Goal: Find specific page/section: Find specific page/section

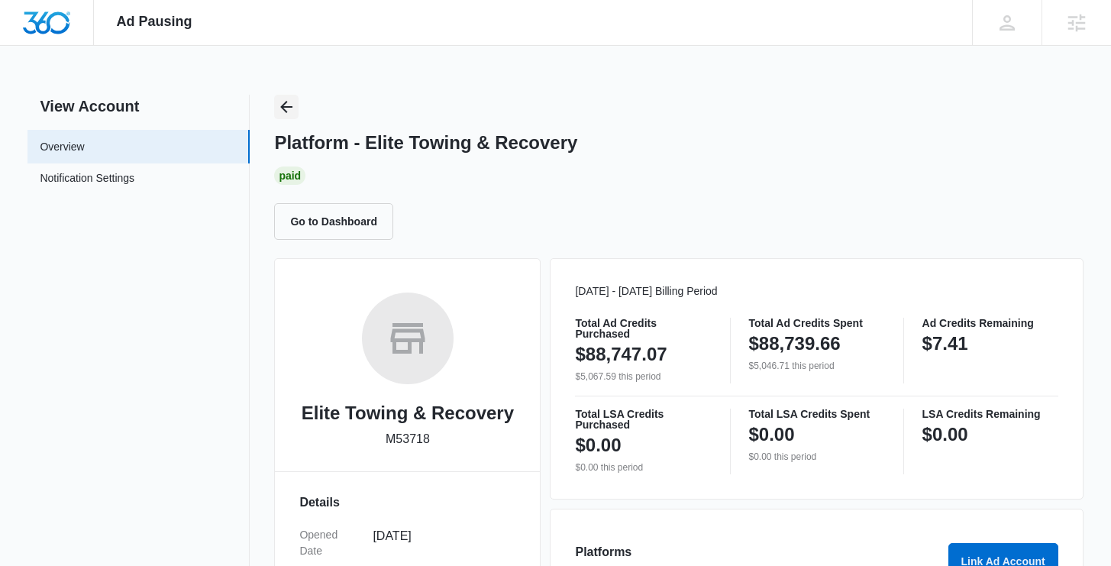
click at [289, 100] on icon "Back" at bounding box center [286, 107] width 18 height 18
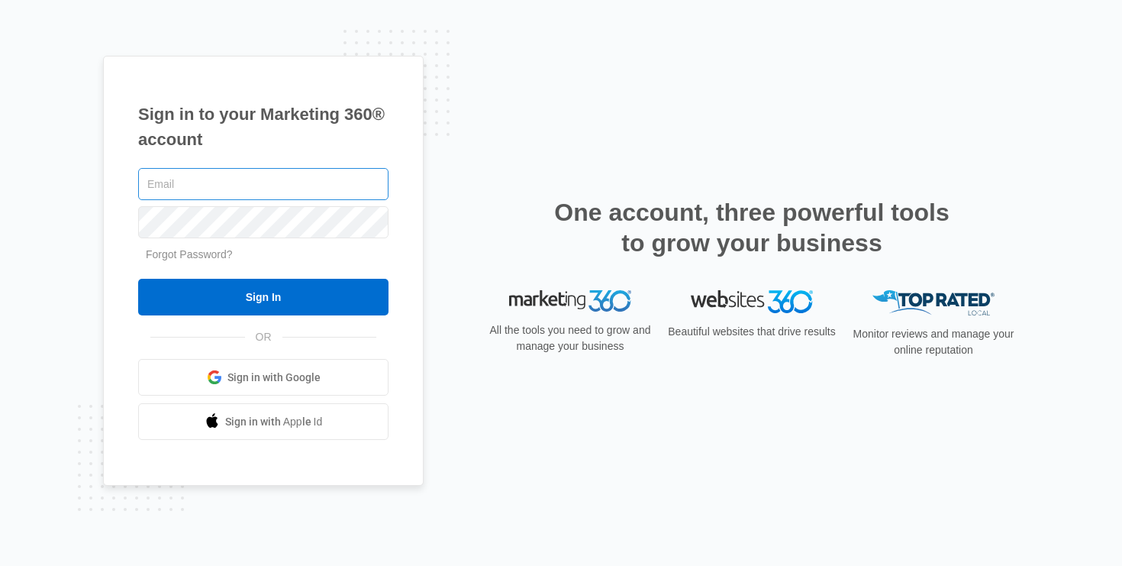
type input "[EMAIL_ADDRESS][PERSON_NAME][DOMAIN_NAME]"
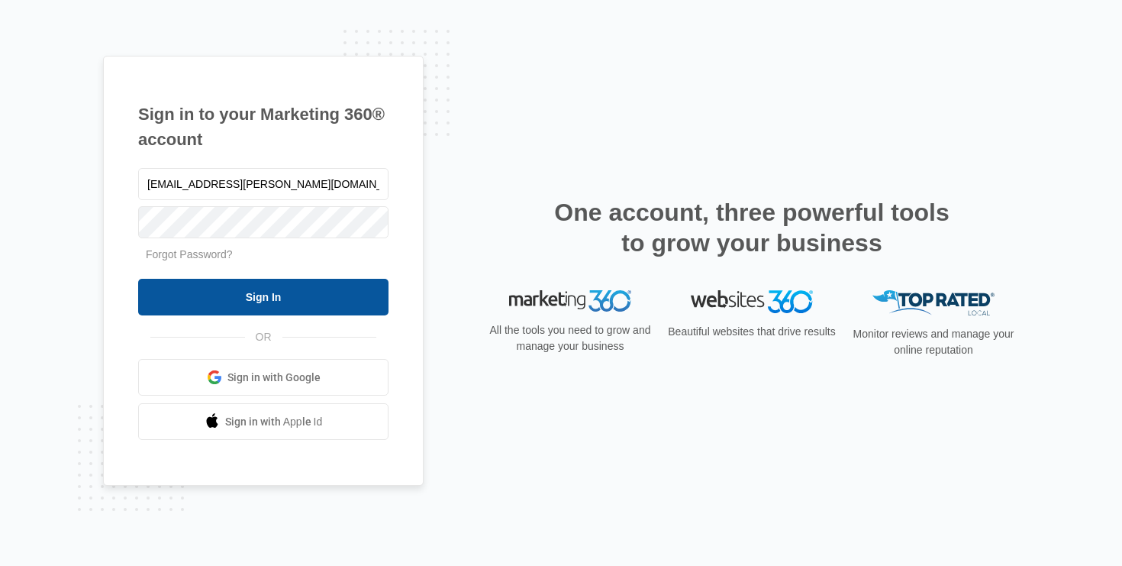
click at [253, 289] on input "Sign In" at bounding box center [263, 297] width 250 height 37
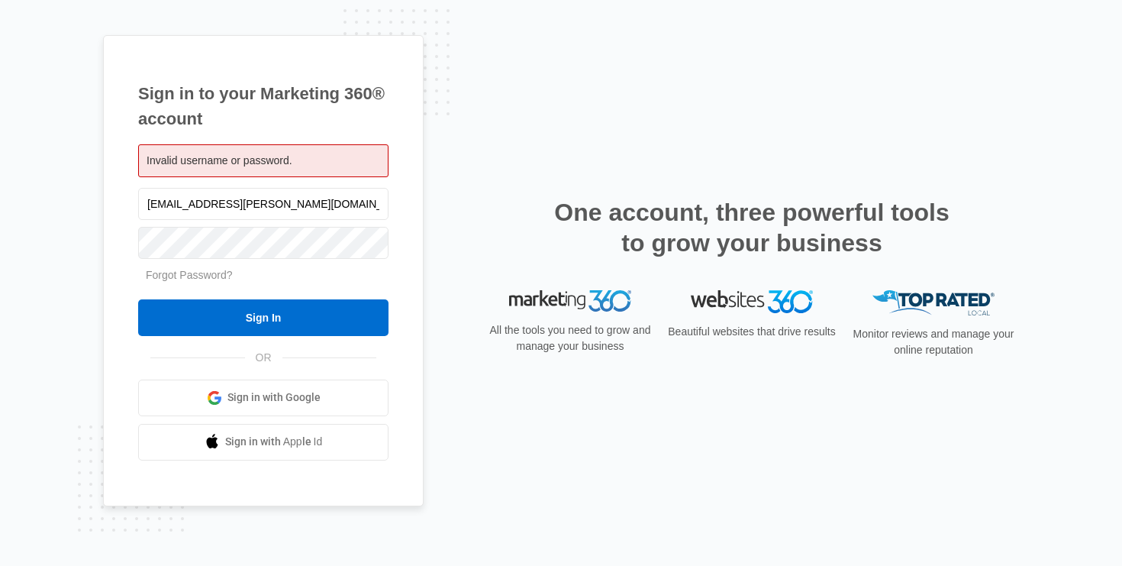
click at [88, 218] on div "Sign in to your Marketing 360® account Invalid username or password. will.fritz…" at bounding box center [561, 283] width 1122 height 566
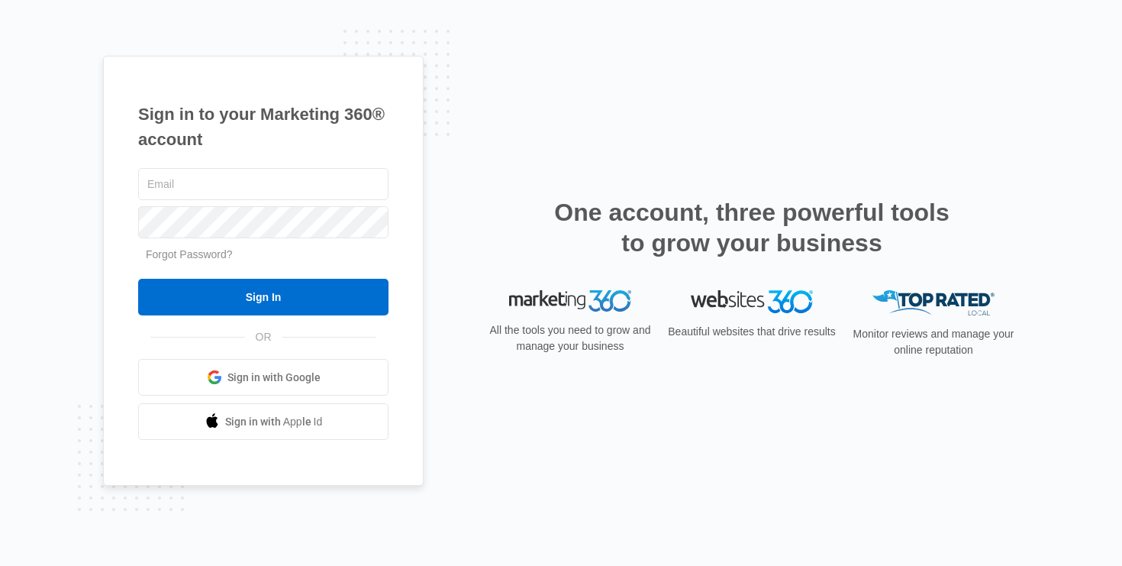
type input "[EMAIL_ADDRESS][PERSON_NAME][DOMAIN_NAME]"
click at [264, 181] on input "[EMAIL_ADDRESS][PERSON_NAME][DOMAIN_NAME]" at bounding box center [263, 184] width 250 height 32
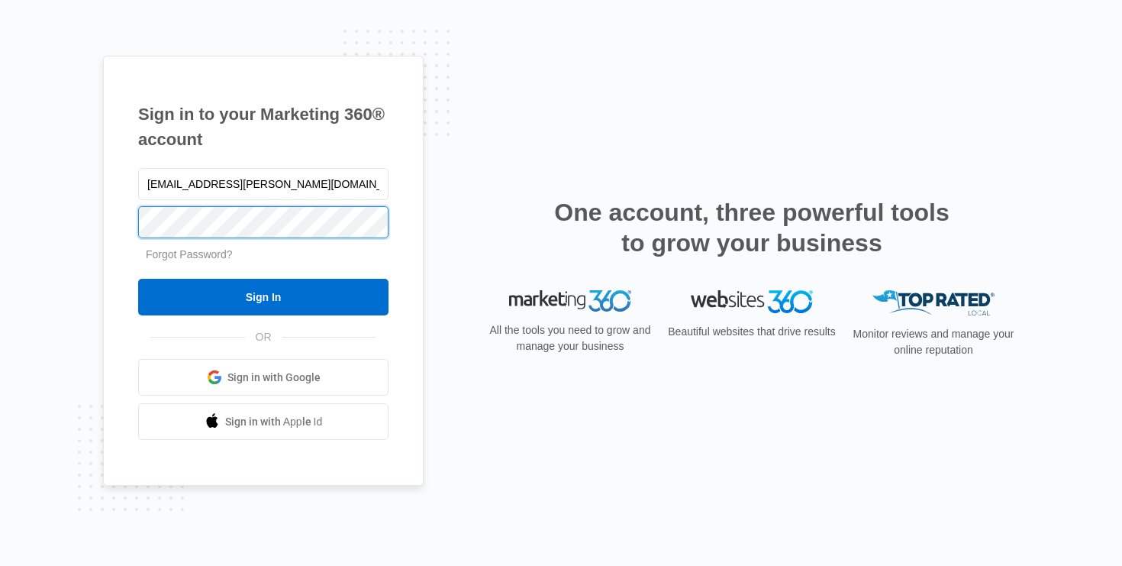
click at [138, 279] on input "Sign In" at bounding box center [263, 297] width 250 height 37
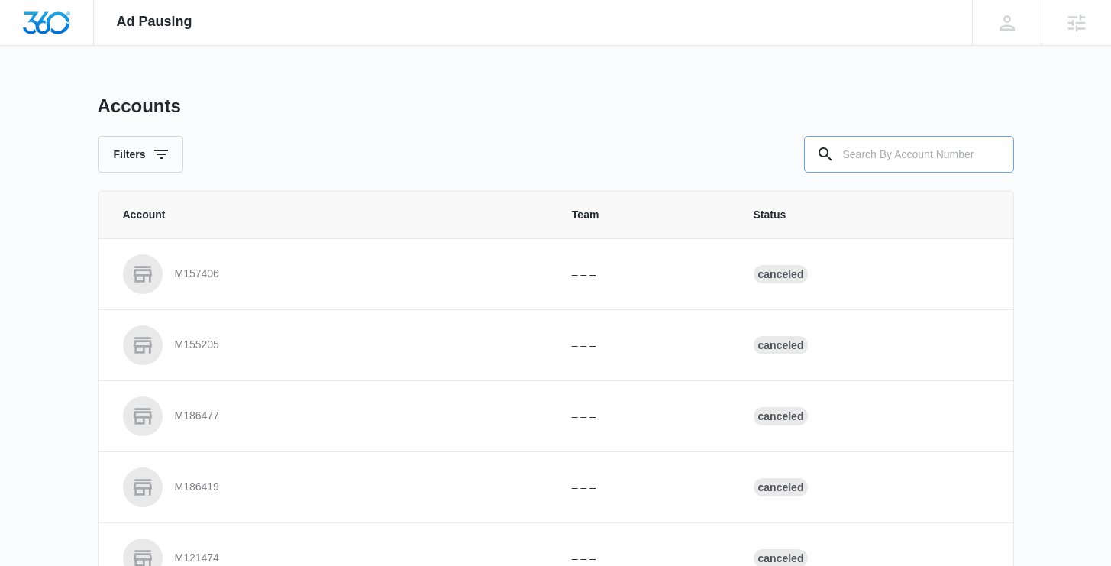
drag, startPoint x: 897, startPoint y: 132, endPoint x: 908, endPoint y: 150, distance: 21.6
click at [905, 150] on div "Accounts Filters" at bounding box center [556, 134] width 916 height 78
click at [910, 150] on input "text" at bounding box center [909, 154] width 210 height 37
paste input "M36736"
type input "M36736"
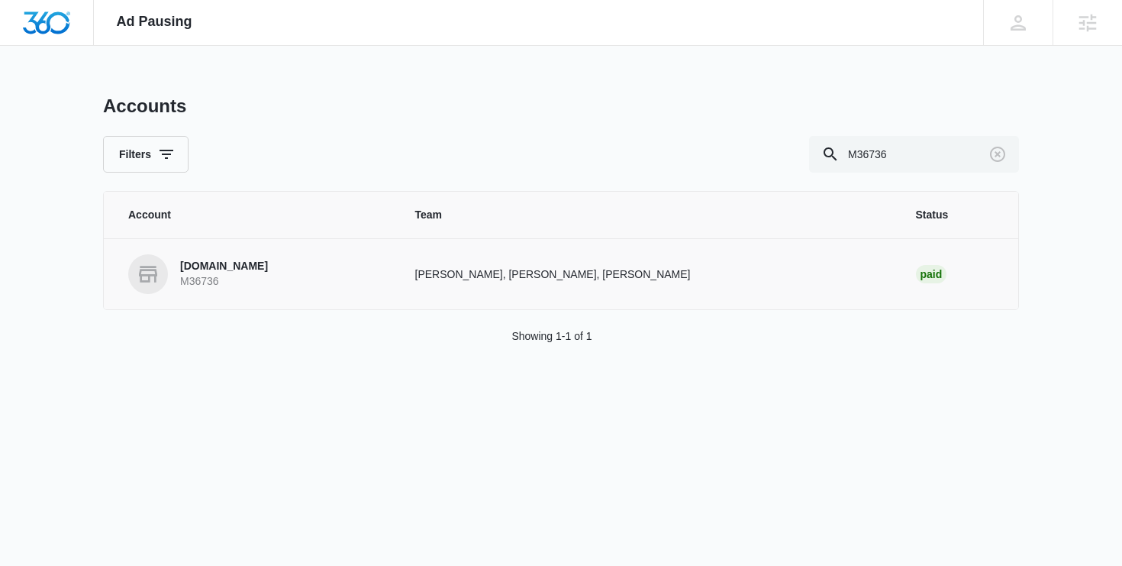
click at [247, 278] on p "M36736" at bounding box center [224, 281] width 88 height 15
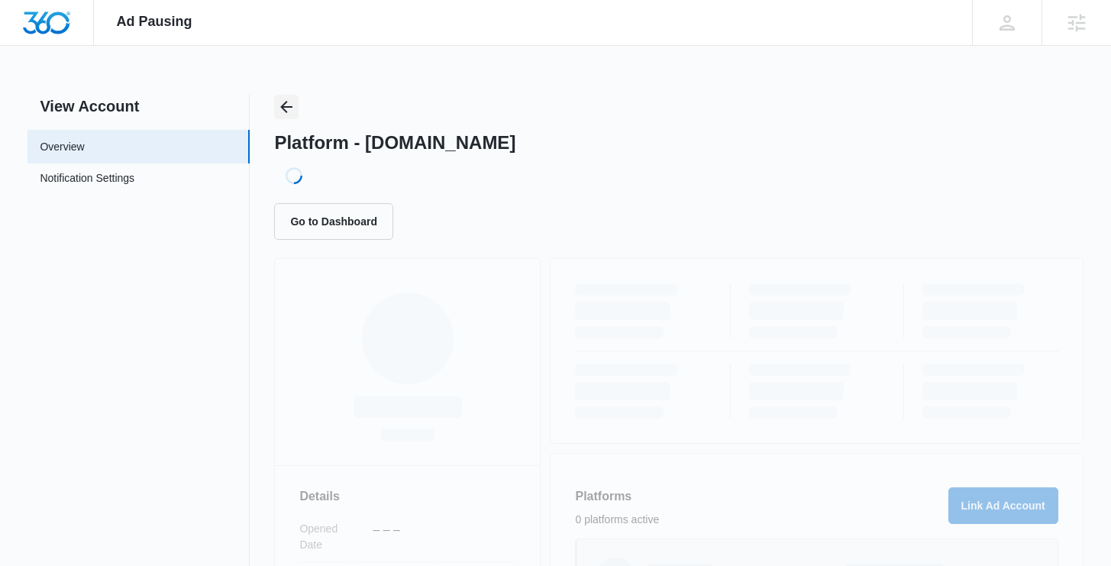
click at [292, 102] on icon "Back" at bounding box center [286, 107] width 18 height 18
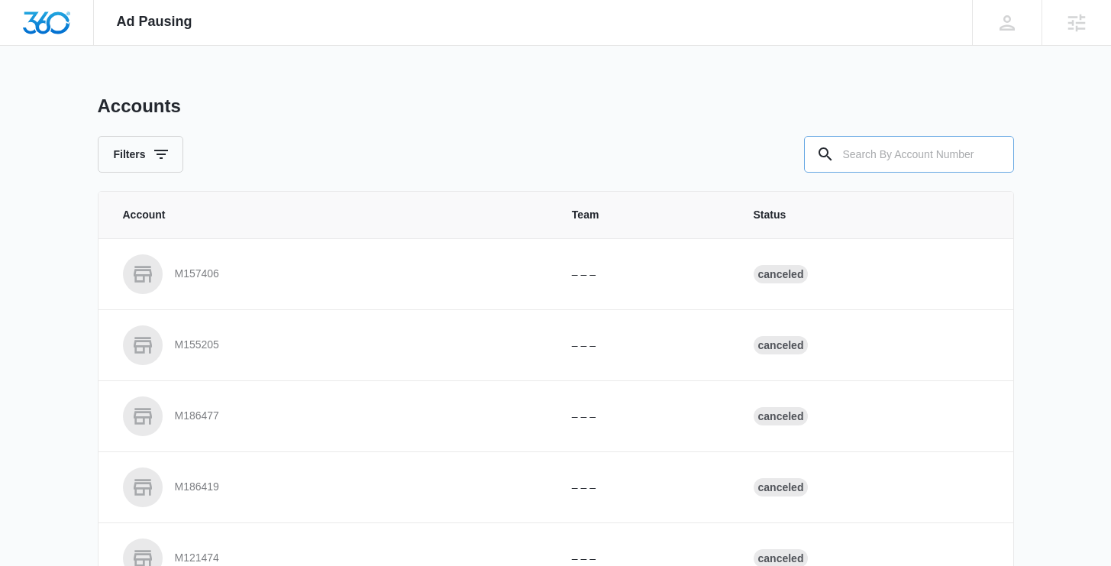
click at [929, 146] on input "text" at bounding box center [909, 154] width 210 height 37
type input "m328763"
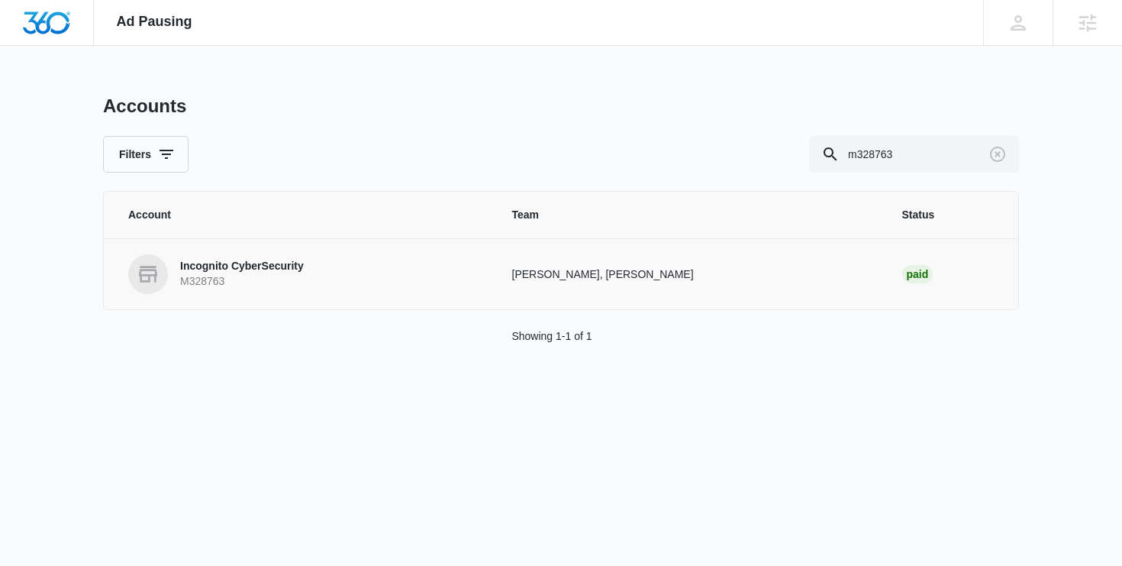
click at [262, 276] on p "M328763" at bounding box center [242, 281] width 124 height 15
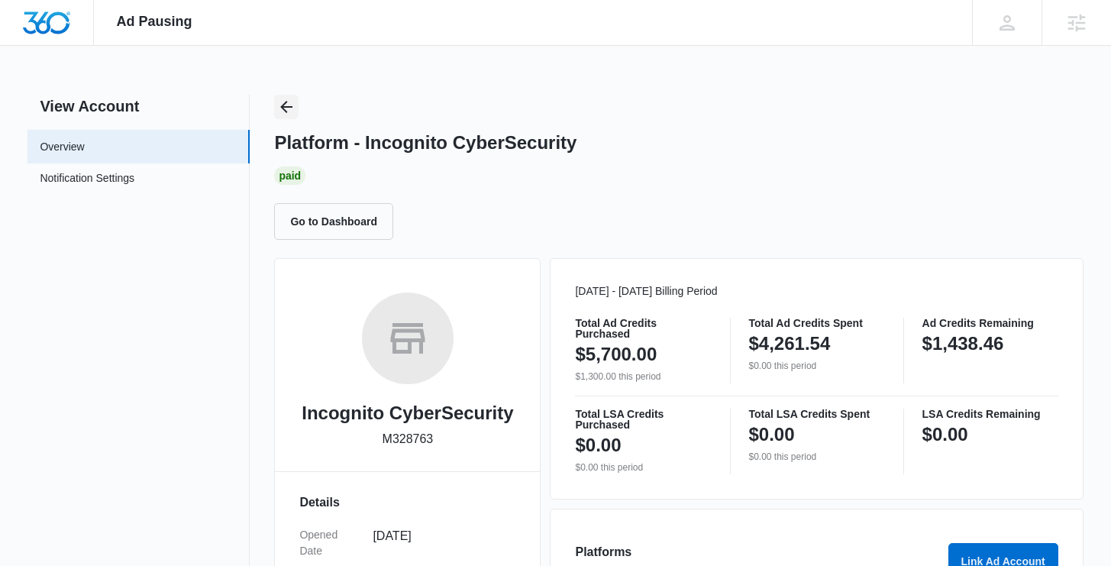
click at [286, 107] on icon "Back" at bounding box center [287, 107] width 12 height 12
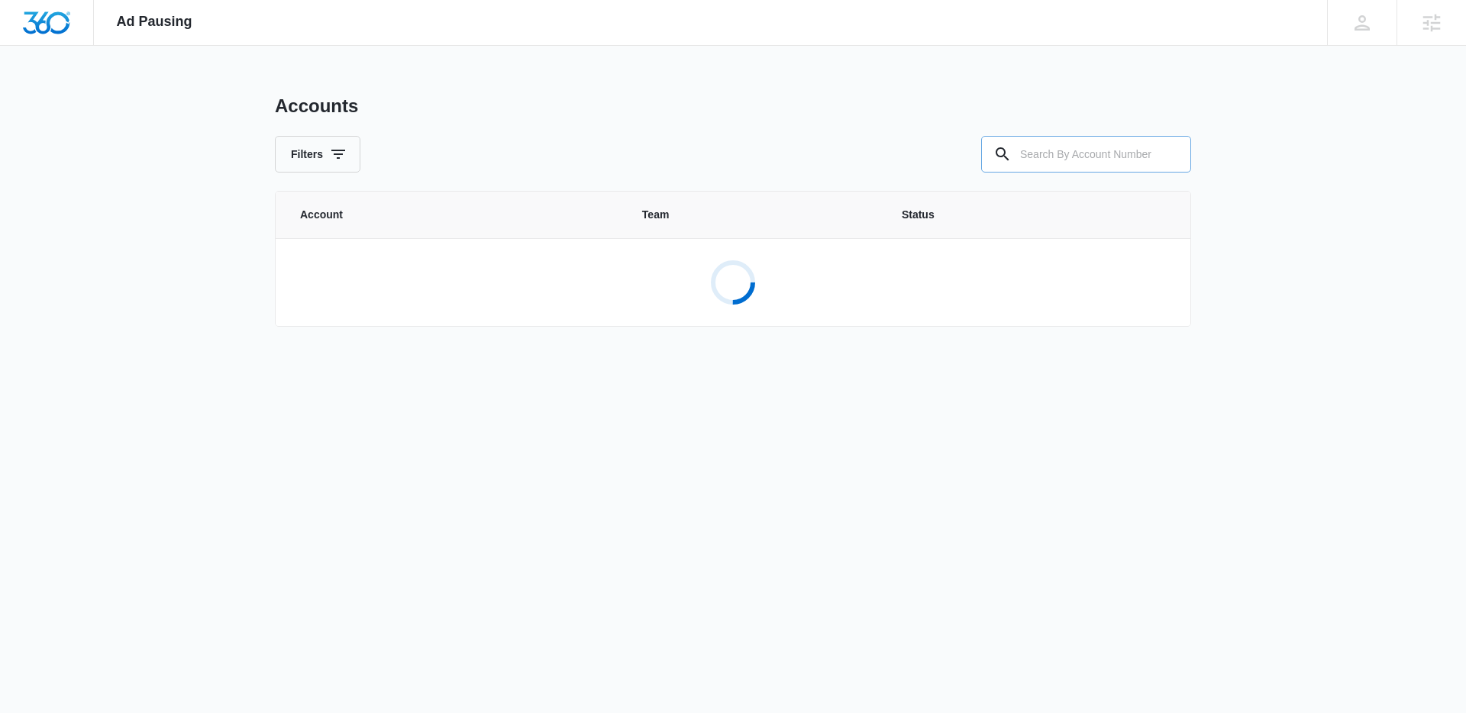
click at [1072, 148] on input "text" at bounding box center [1086, 154] width 210 height 37
paste input "M36736"
type input "M36736"
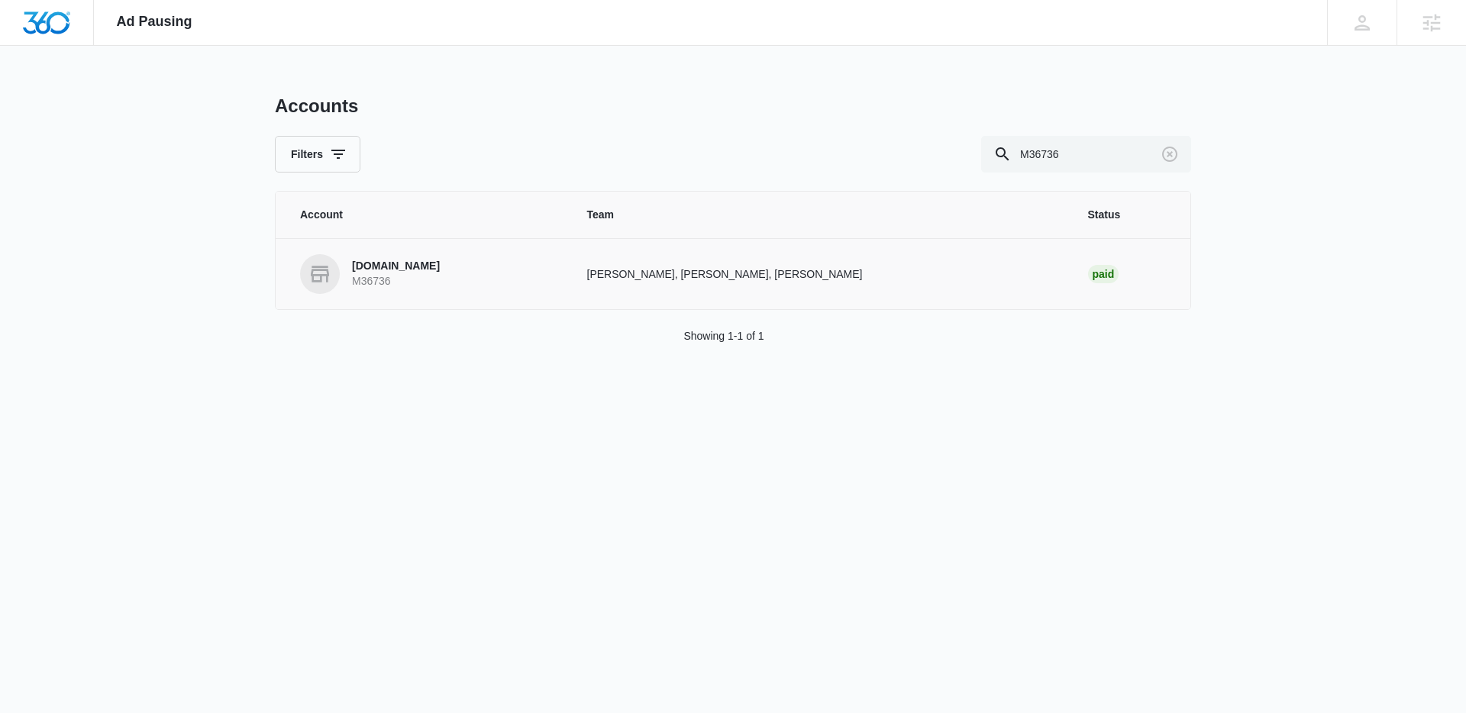
click at [440, 266] on link "PureBulk.com M36736" at bounding box center [425, 274] width 250 height 40
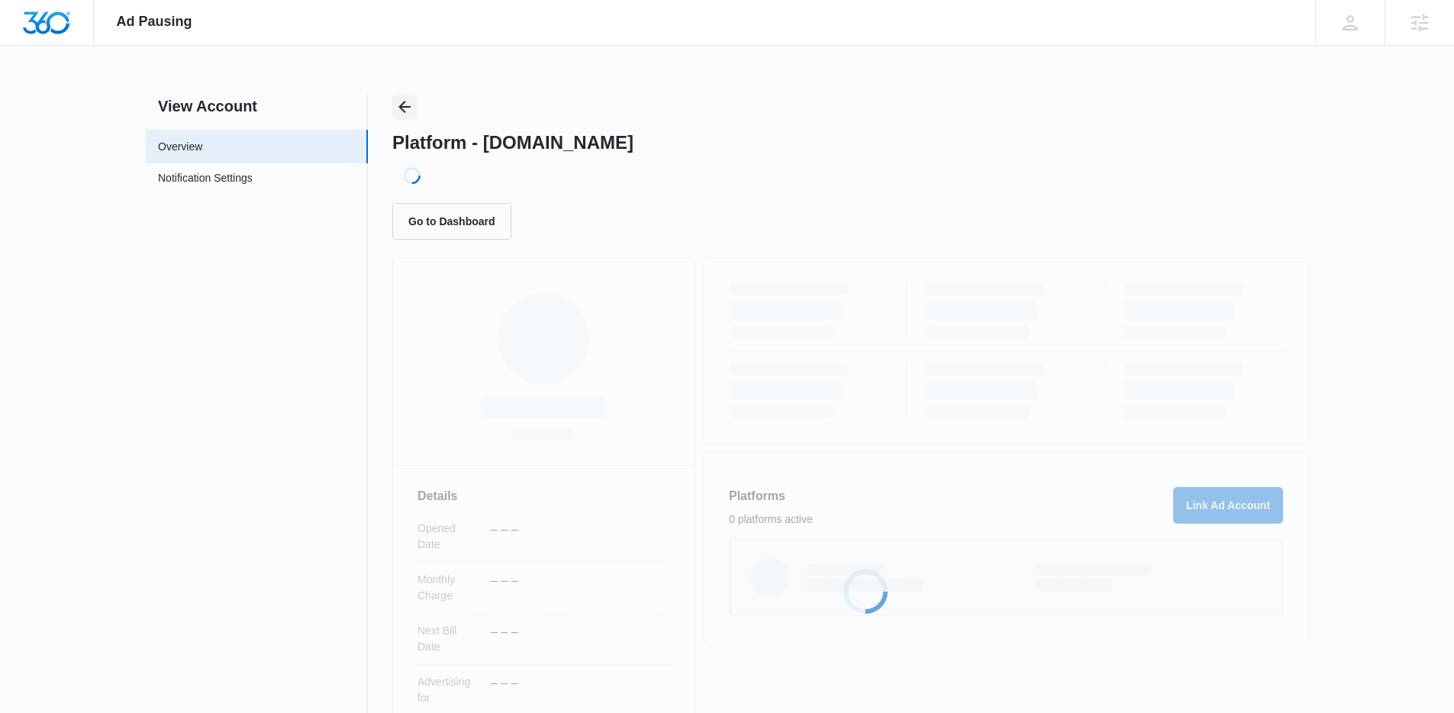
click at [408, 111] on icon "Back" at bounding box center [404, 107] width 18 height 18
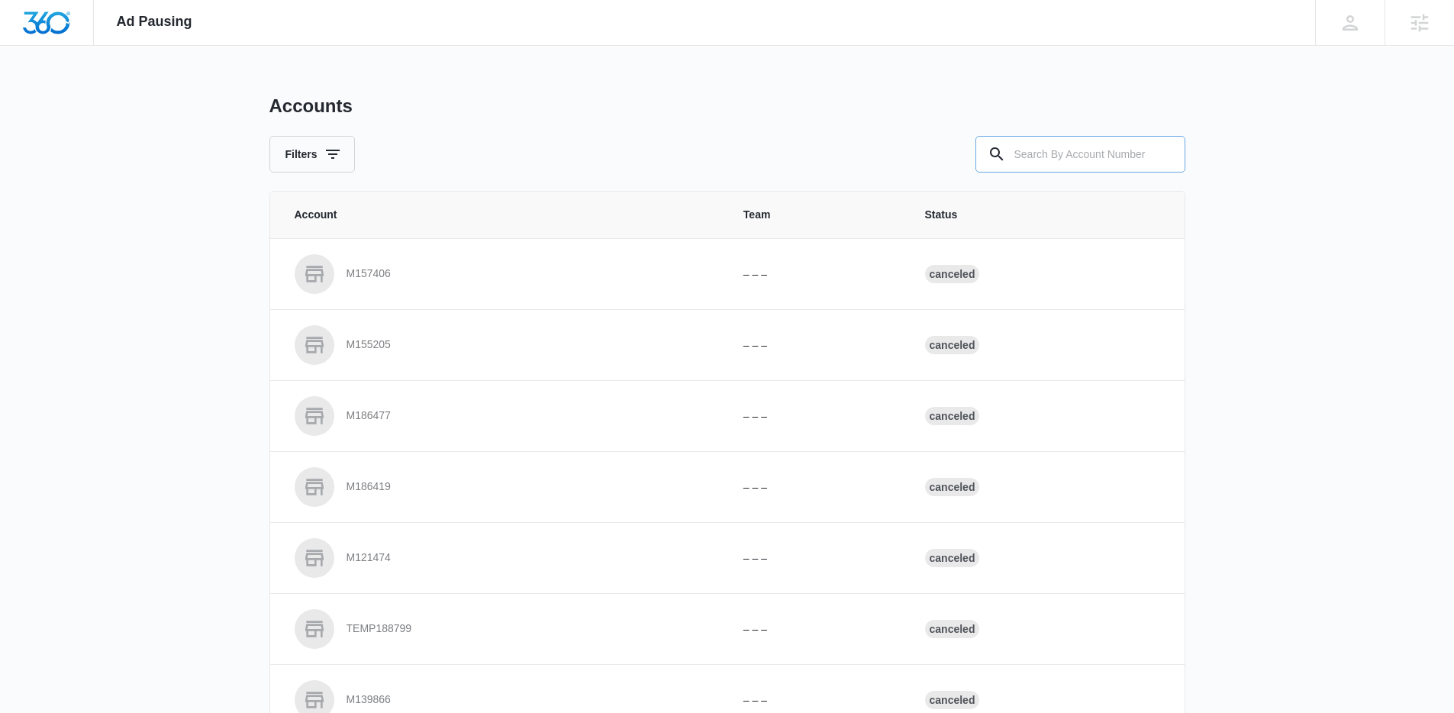
click at [1122, 167] on input "text" at bounding box center [1081, 154] width 210 height 37
paste input "M36736"
type input "M36736"
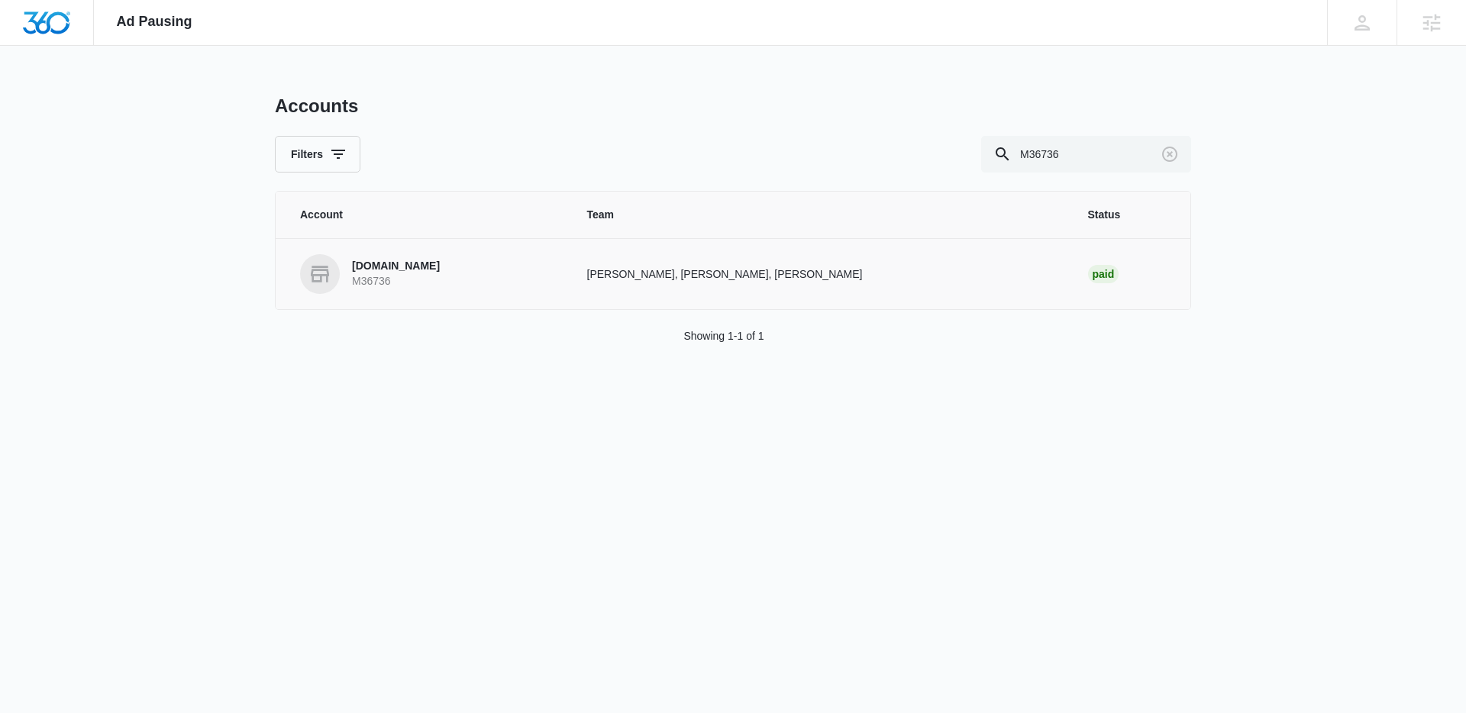
click at [392, 276] on p "M36736" at bounding box center [396, 281] width 88 height 15
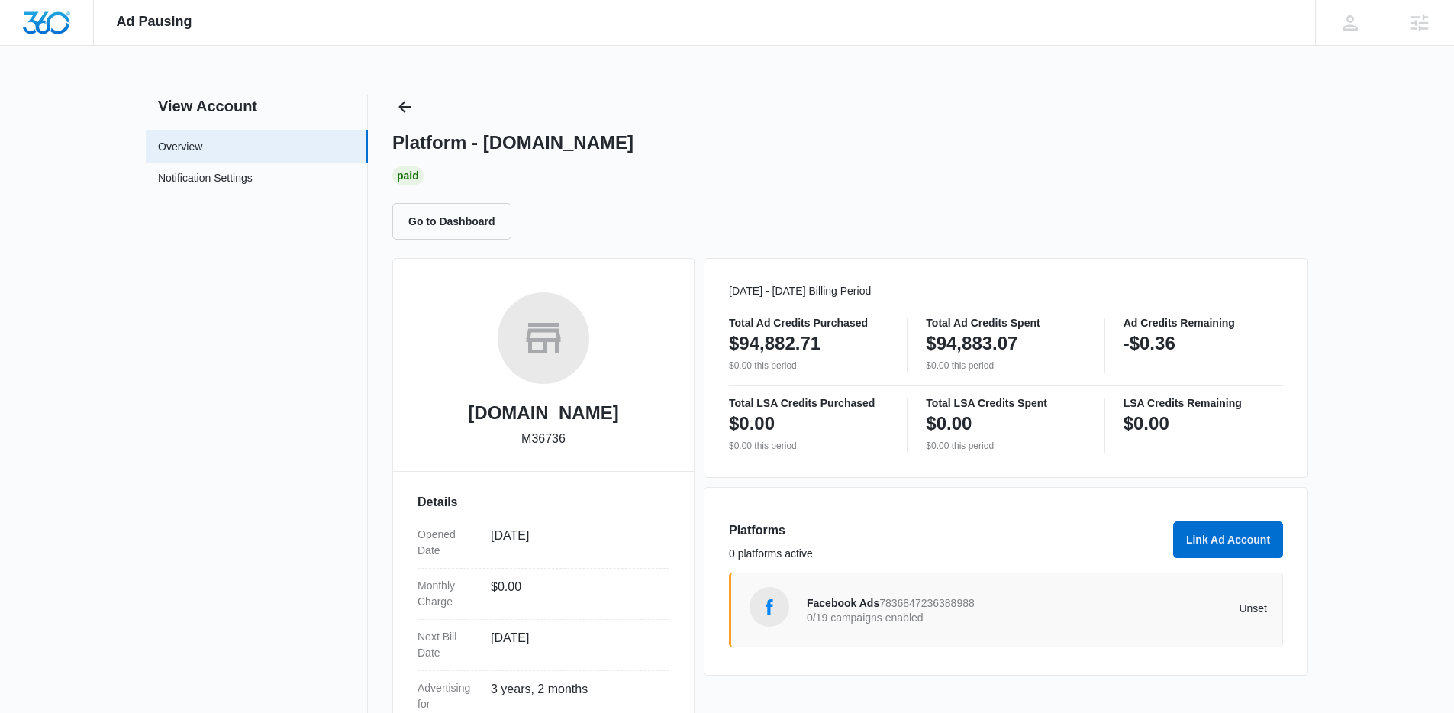
scroll to position [27, 0]
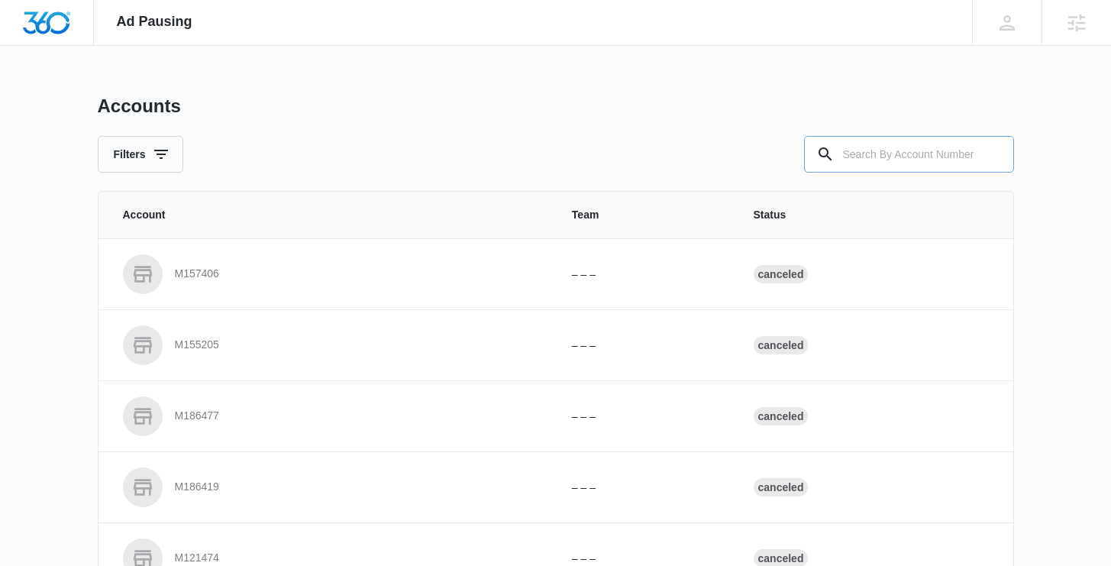
click at [905, 155] on input "text" at bounding box center [909, 154] width 210 height 37
type input "M51695"
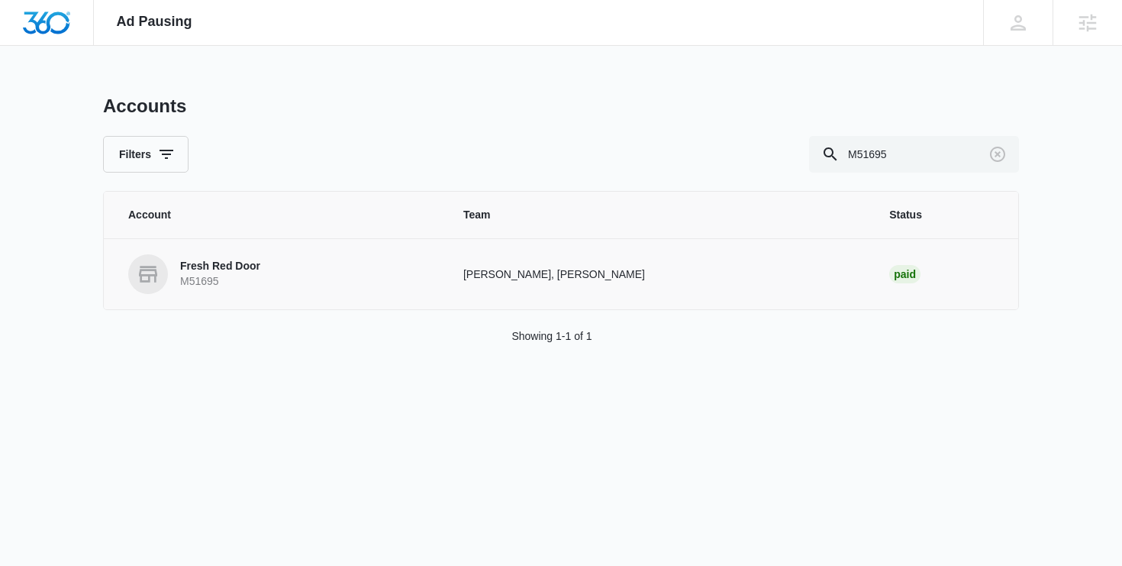
click at [278, 273] on link "Fresh Red Door M51695" at bounding box center [277, 274] width 298 height 40
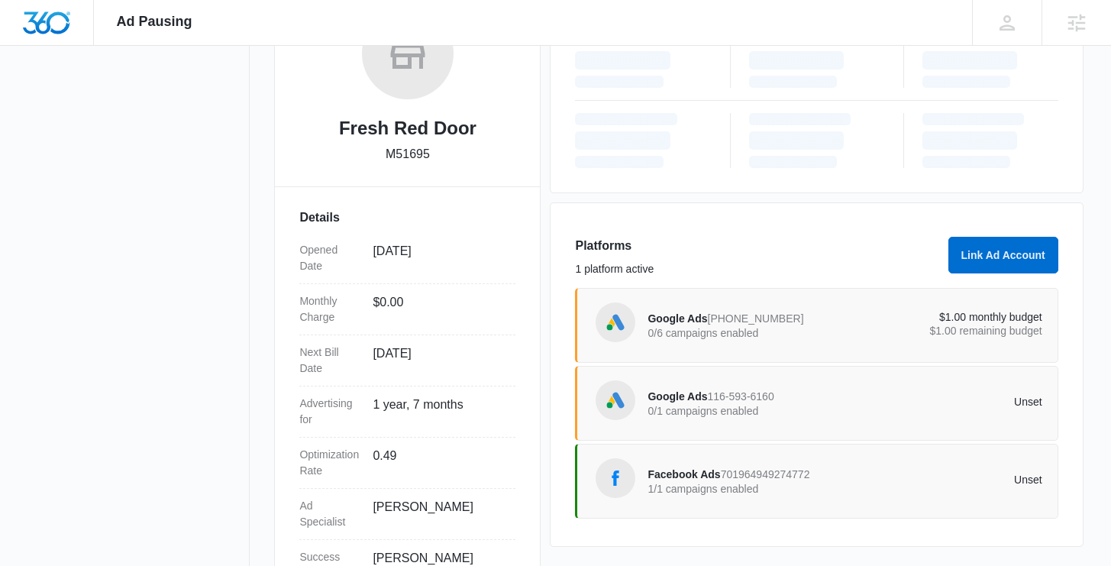
scroll to position [284, 0]
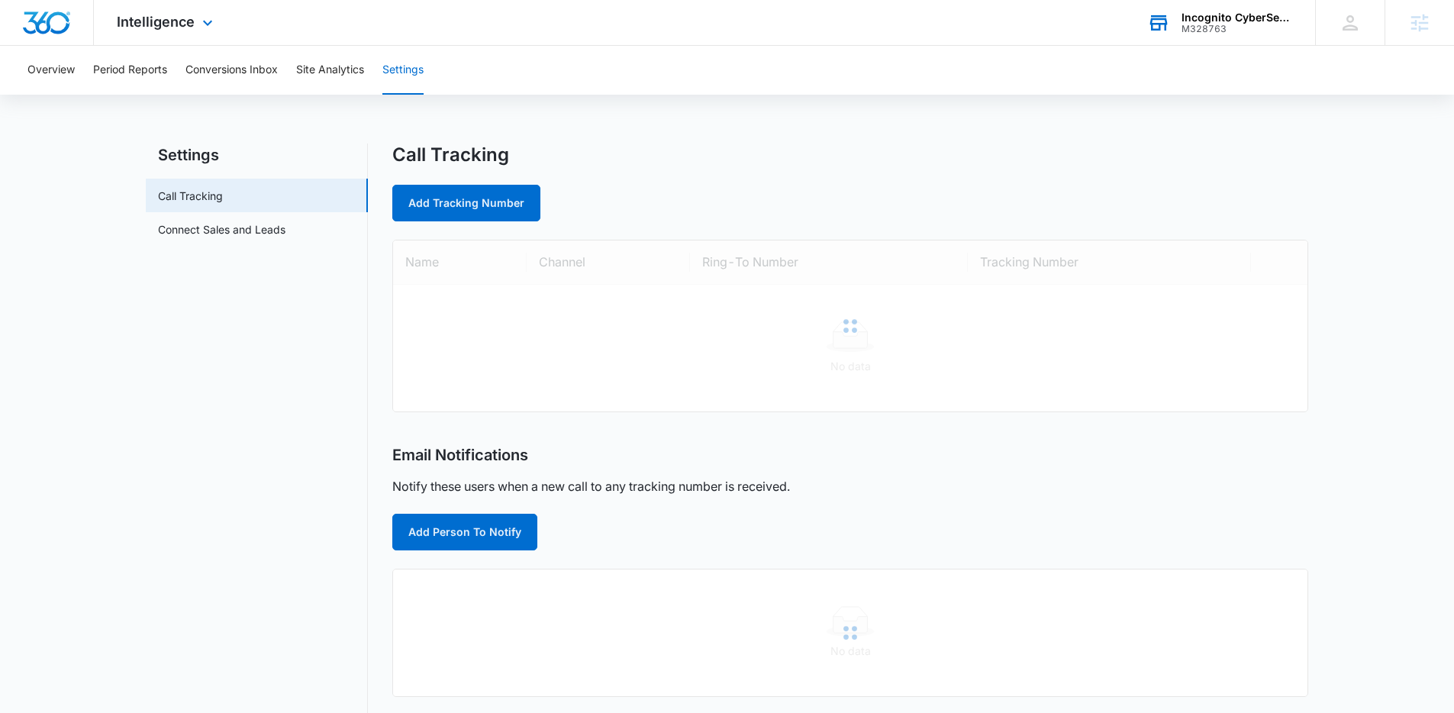
click at [1221, 31] on div "M328763" at bounding box center [1237, 29] width 111 height 11
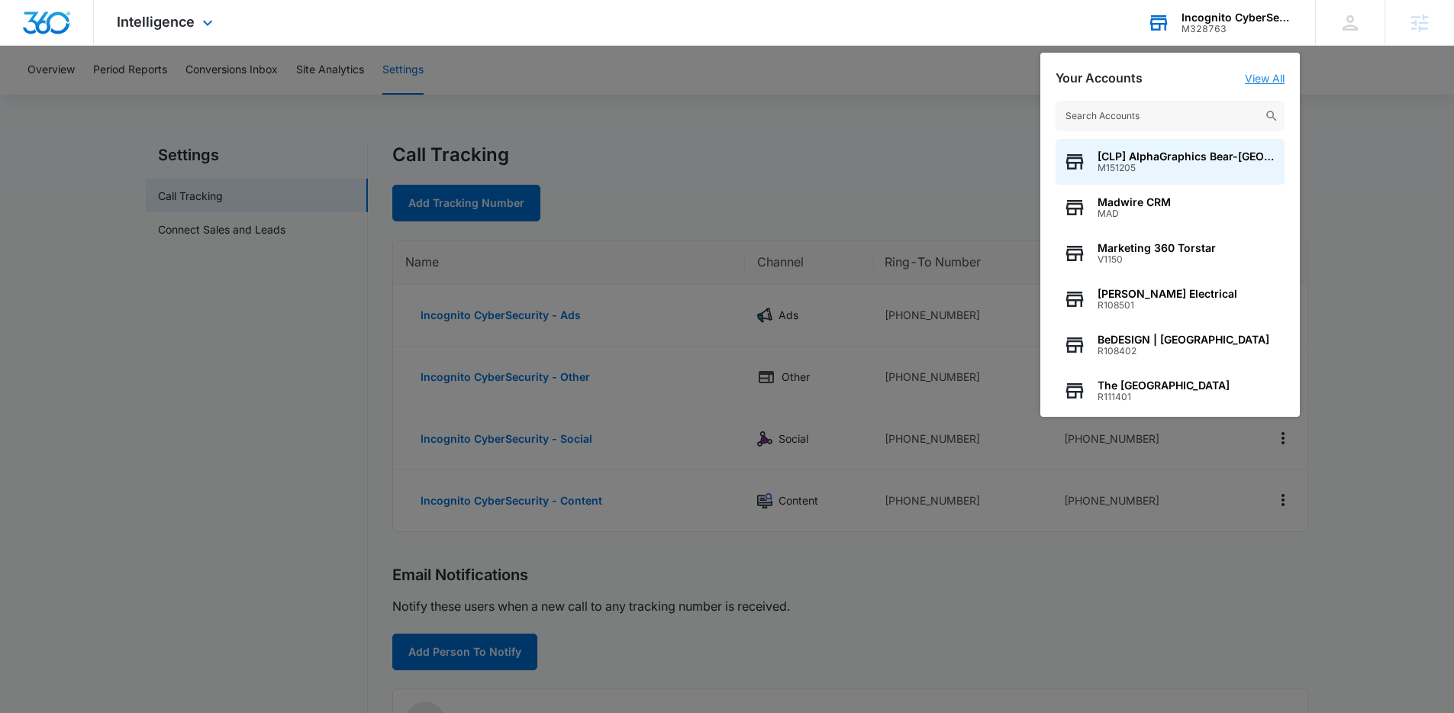
click at [1250, 76] on link "View All" at bounding box center [1265, 78] width 40 height 13
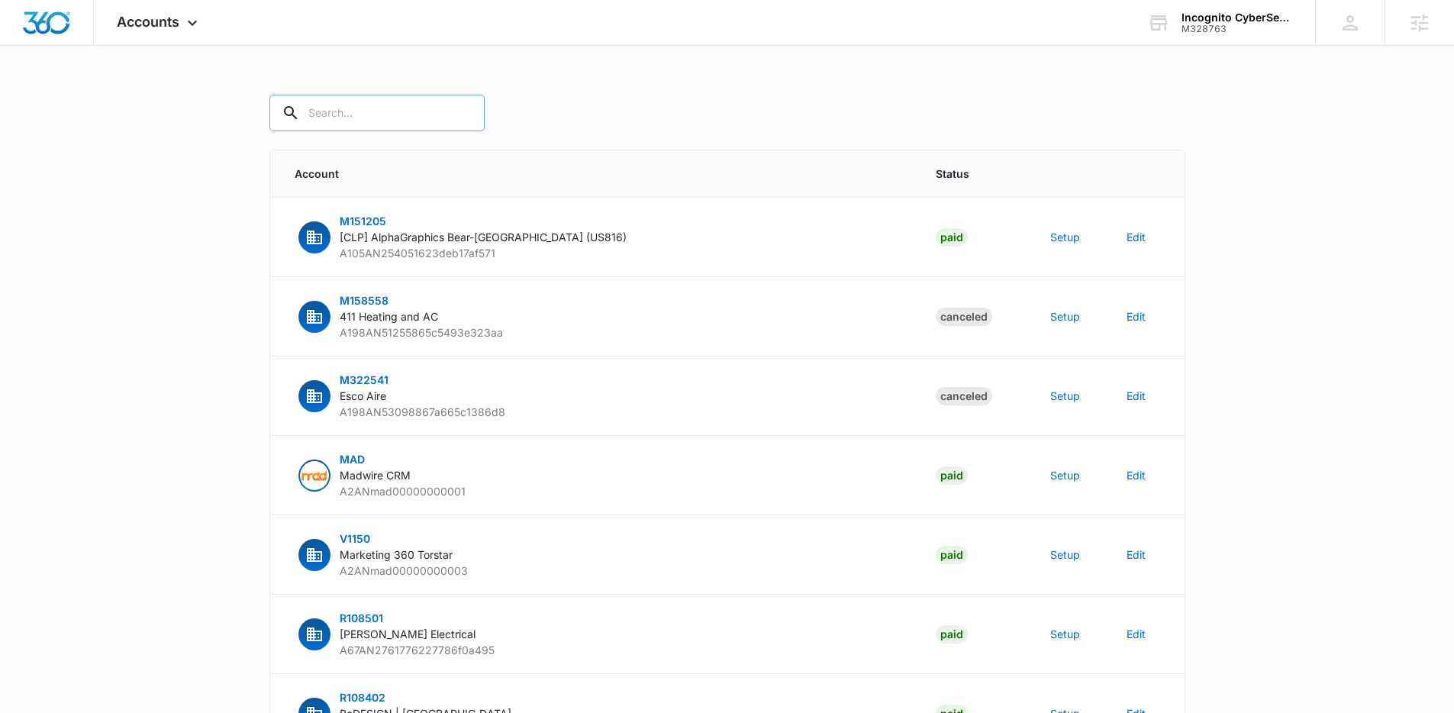
click at [408, 111] on input "text" at bounding box center [376, 113] width 215 height 37
type input "m51695"
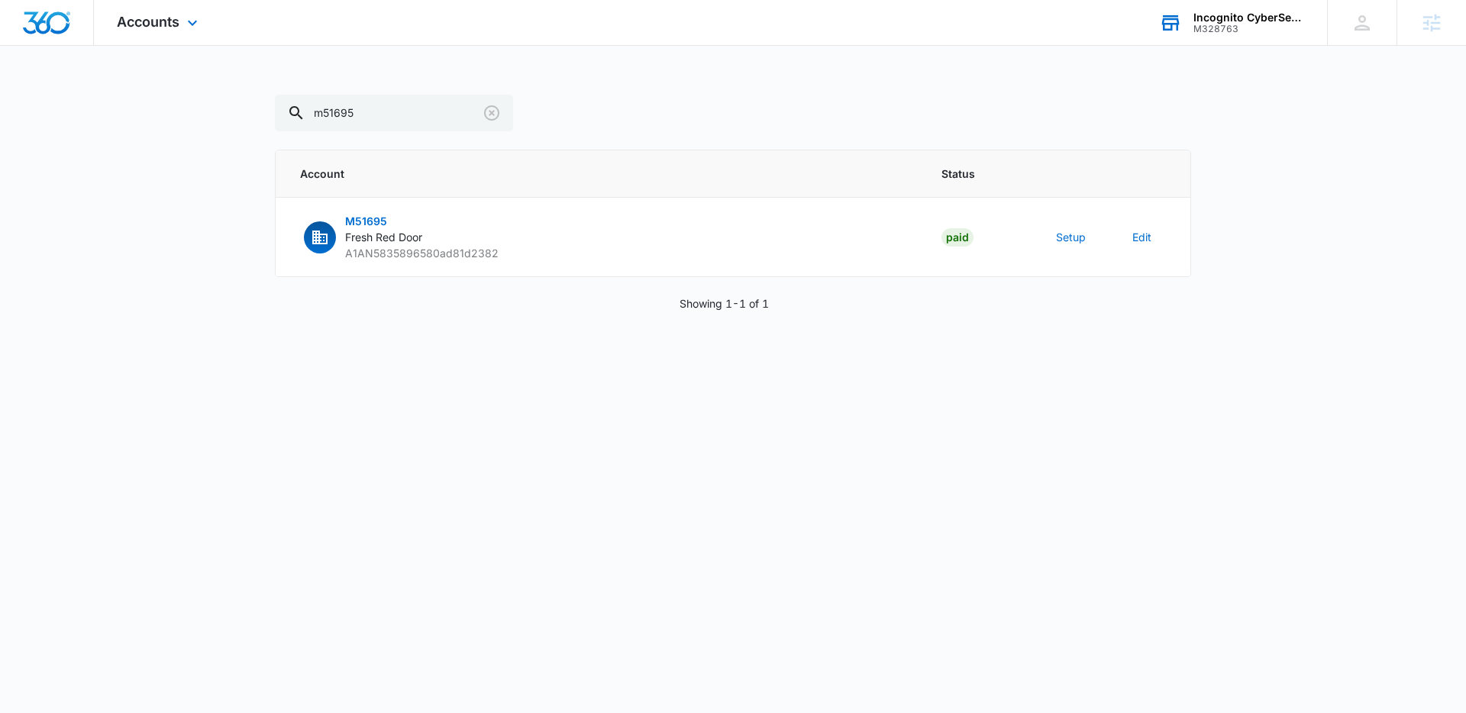
click at [1201, 34] on div "M328763" at bounding box center [1248, 29] width 111 height 11
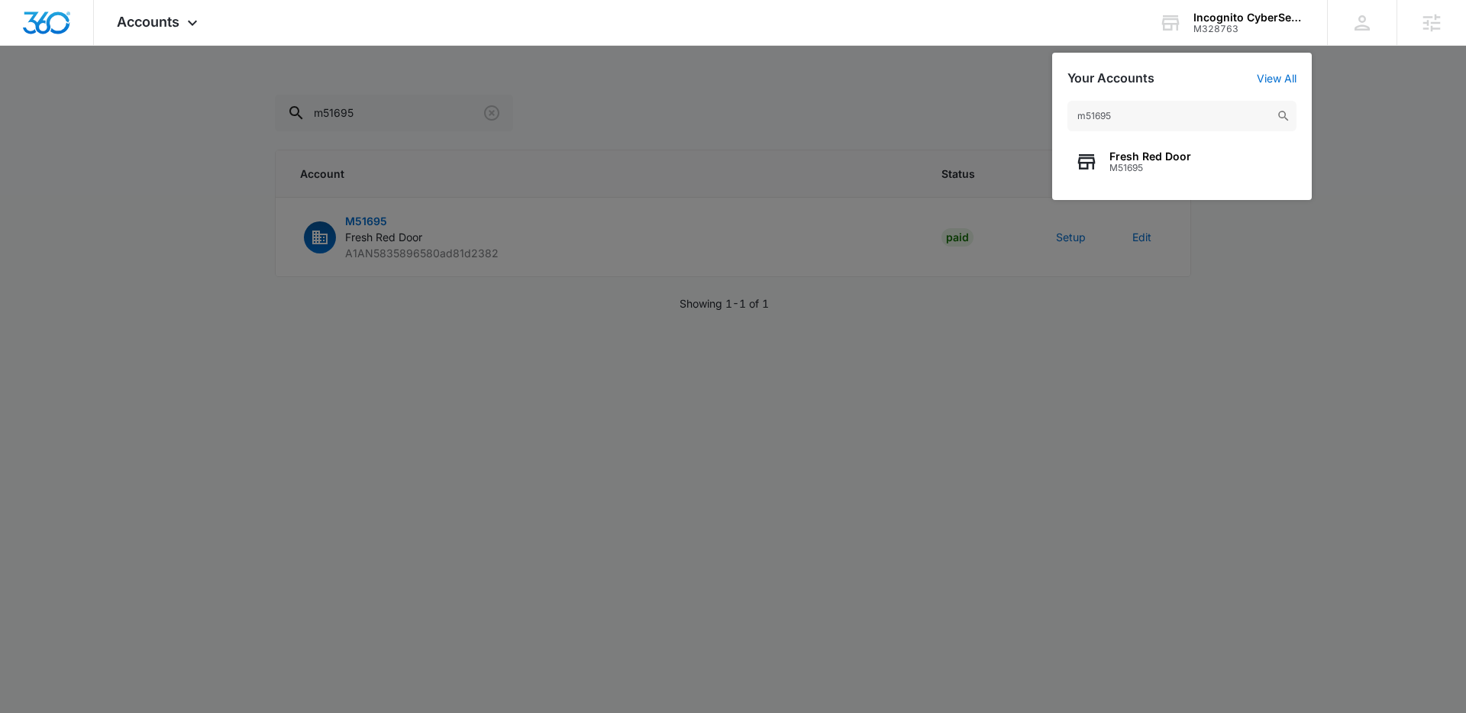
type input "m51695"
click at [1157, 164] on span "M51695" at bounding box center [1150, 168] width 82 height 11
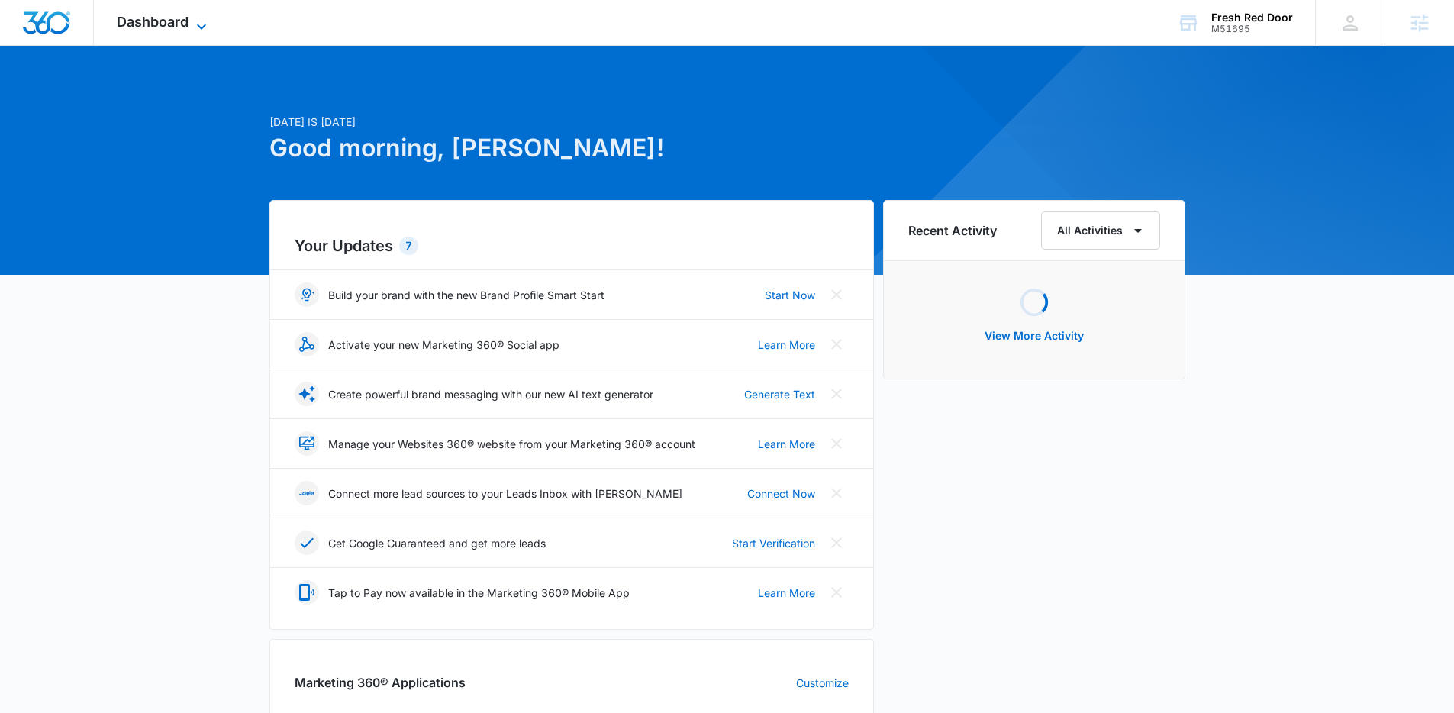
click at [189, 24] on div "Dashboard Apps Reputation Websites Forms CRM Email Social Content Ads Intellige…" at bounding box center [164, 22] width 140 height 45
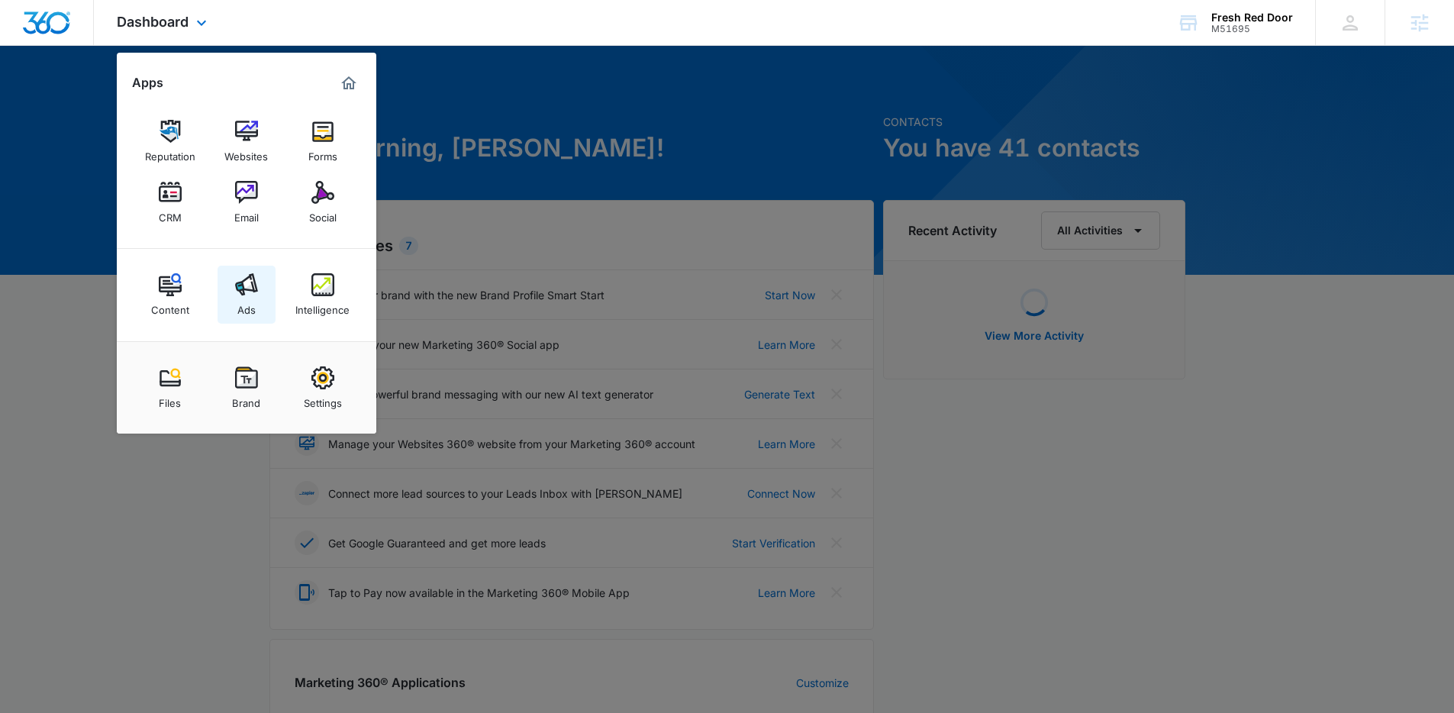
click at [254, 295] on img at bounding box center [246, 284] width 23 height 23
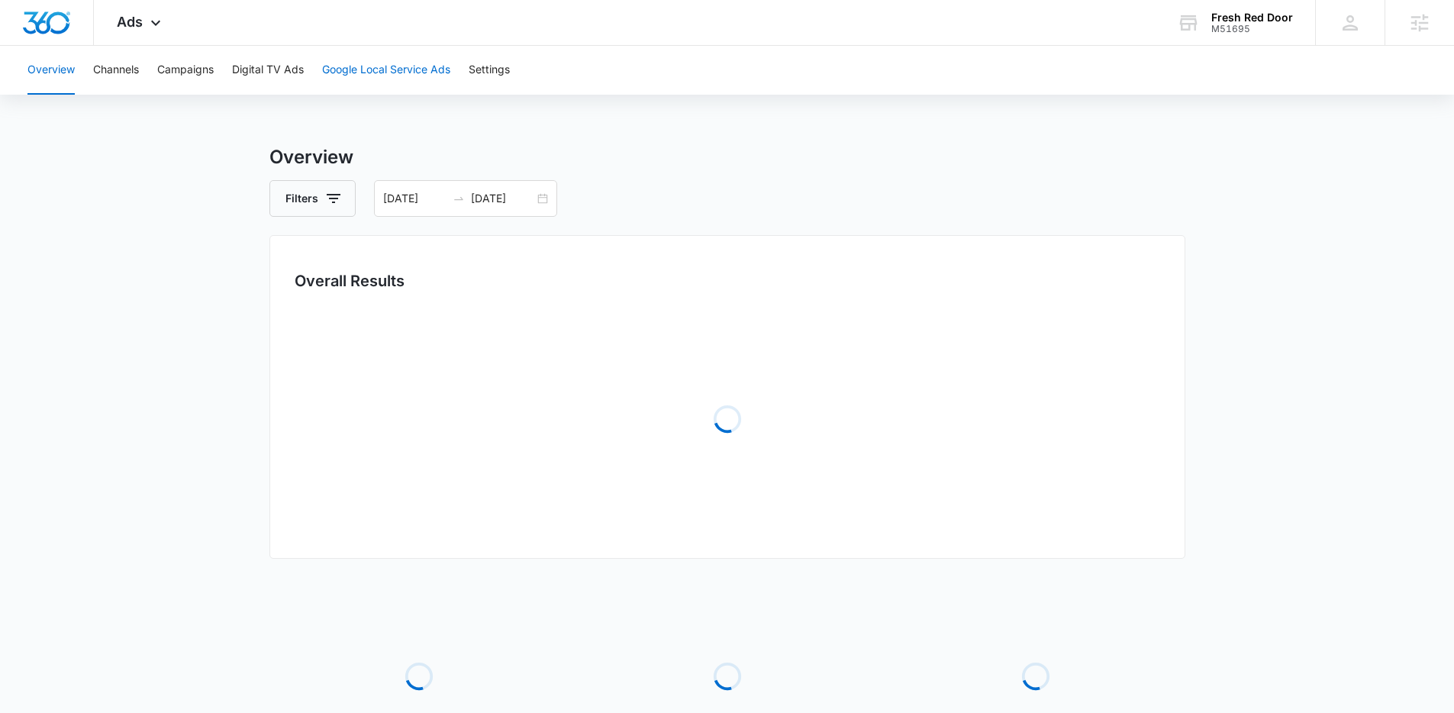
click at [434, 60] on button "Google Local Service Ads" at bounding box center [386, 70] width 128 height 49
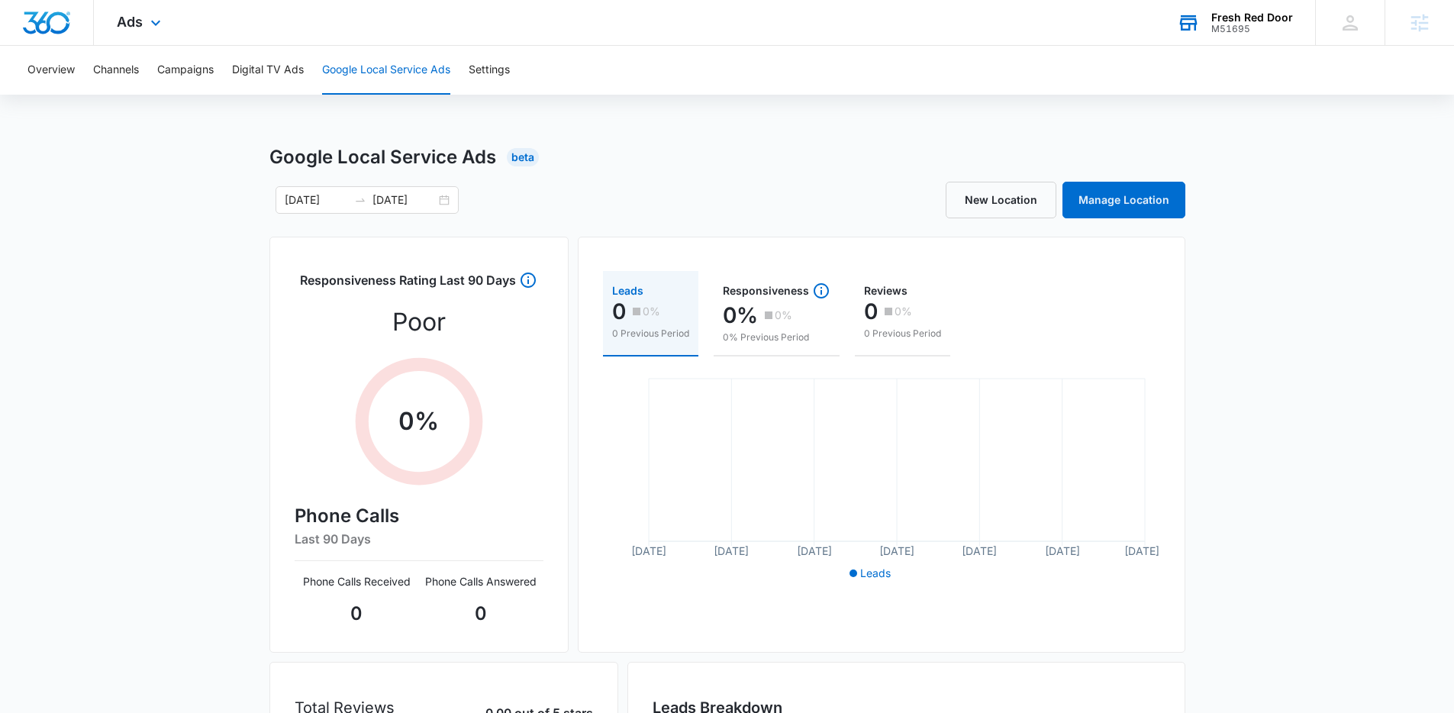
click at [1244, 12] on div "Fresh Red Door" at bounding box center [1252, 17] width 82 height 12
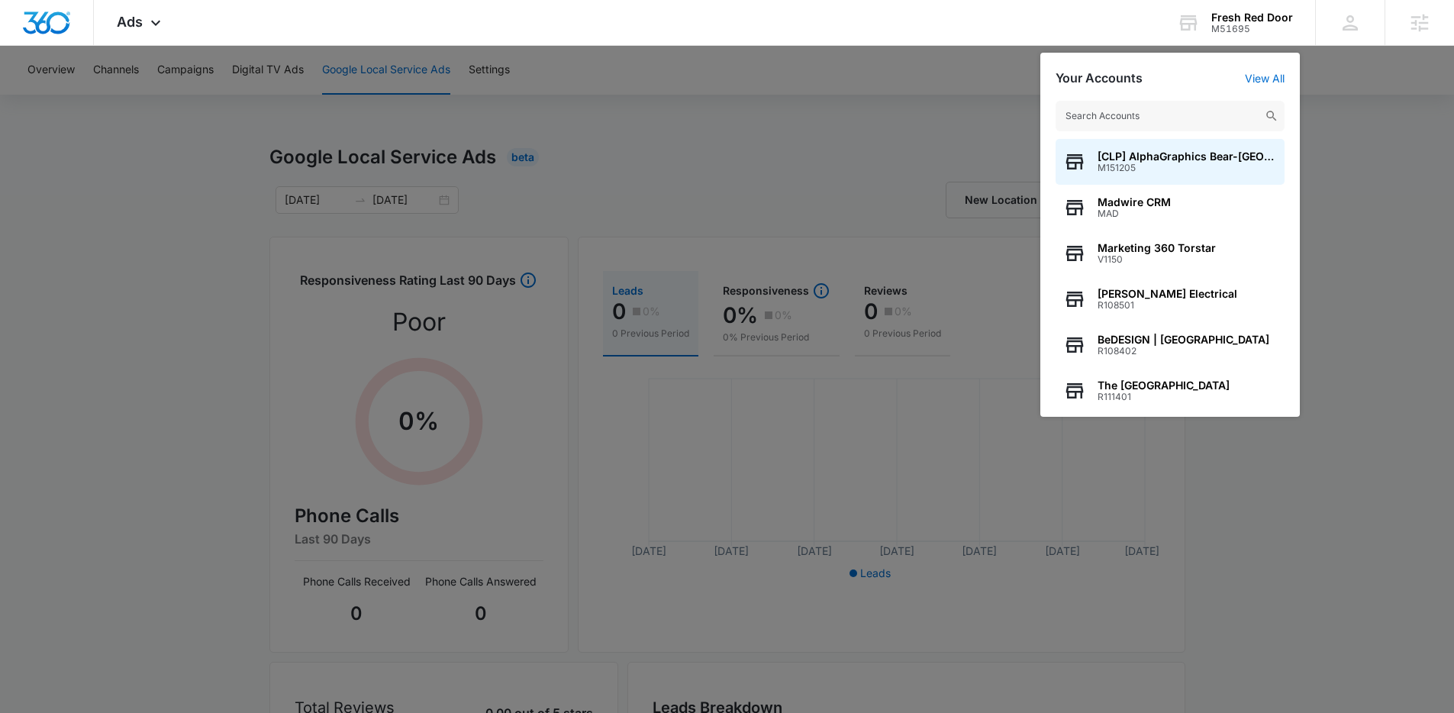
click at [978, 103] on div at bounding box center [727, 356] width 1454 height 713
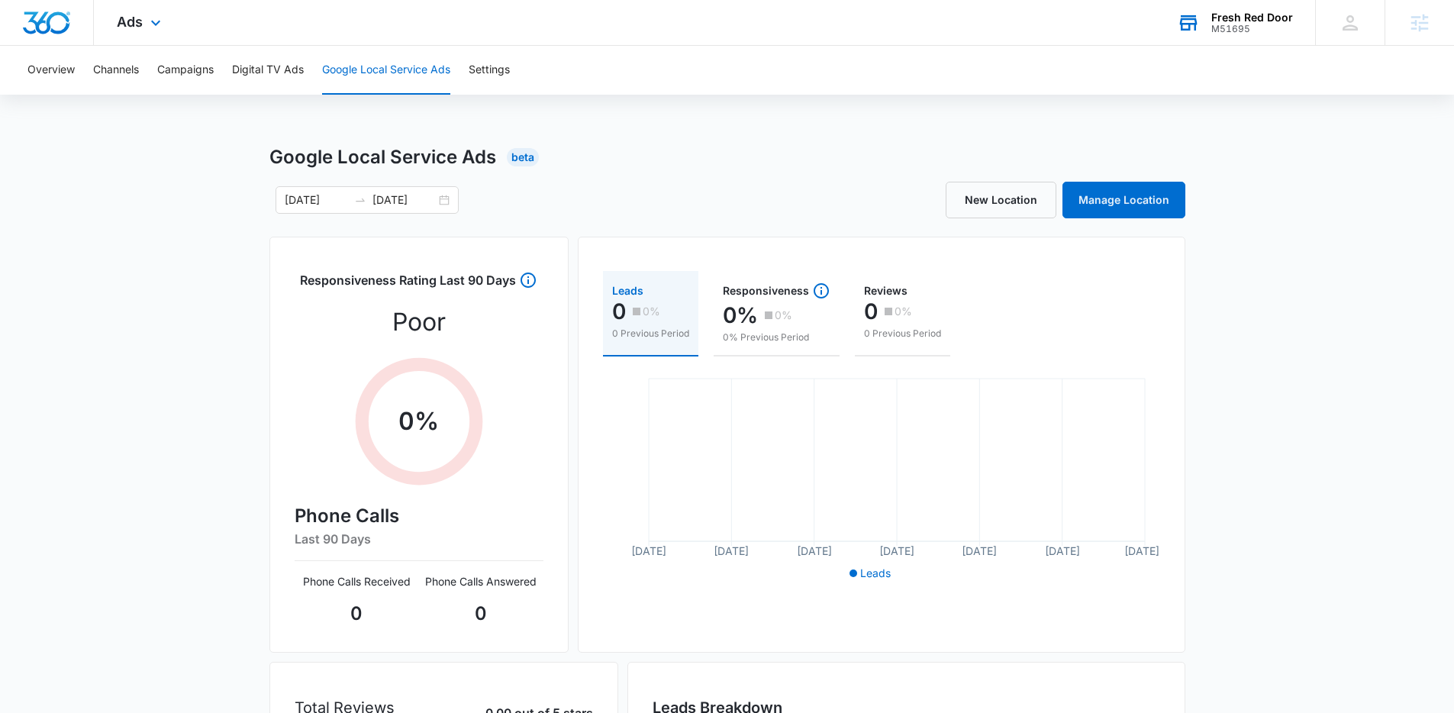
click at [1265, 29] on div "M51695" at bounding box center [1252, 29] width 82 height 11
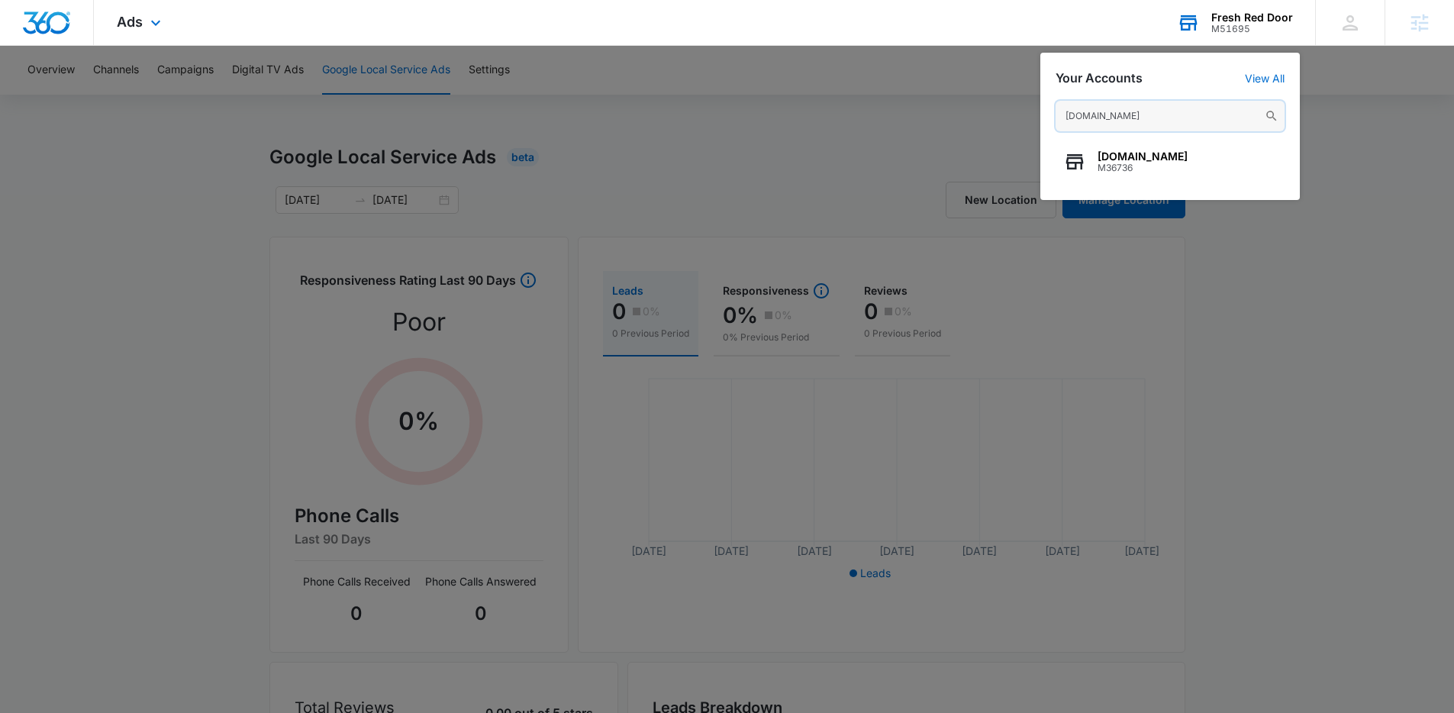
type input "[DOMAIN_NAME]"
click at [1295, 263] on div at bounding box center [727, 356] width 1454 height 713
